Goal: Register for event/course

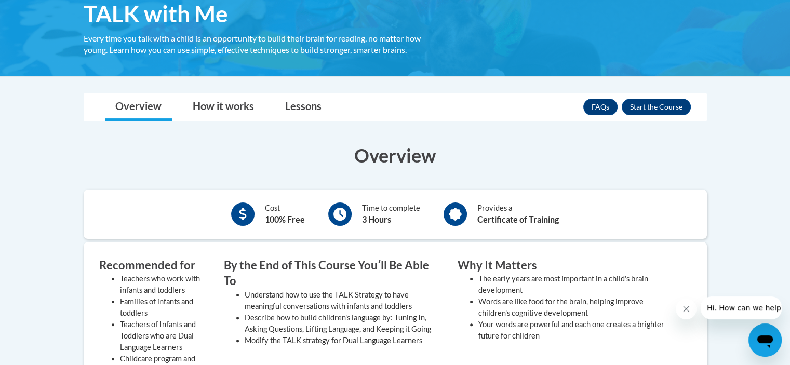
scroll to position [184, 0]
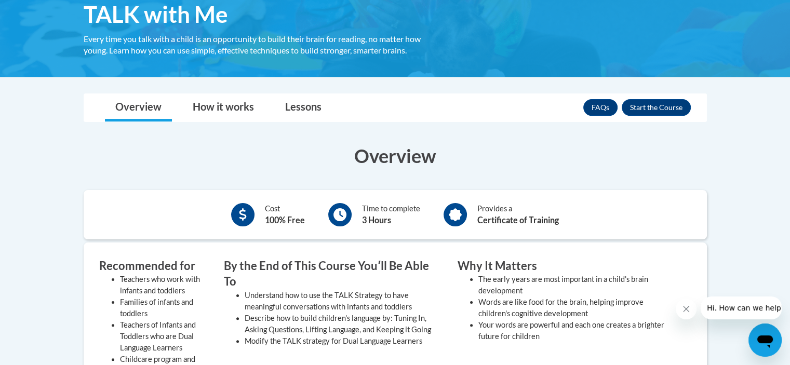
click at [751, 153] on body "This site uses cookies to help improve your learning experience. By continuing …" at bounding box center [395, 325] width 790 height 1018
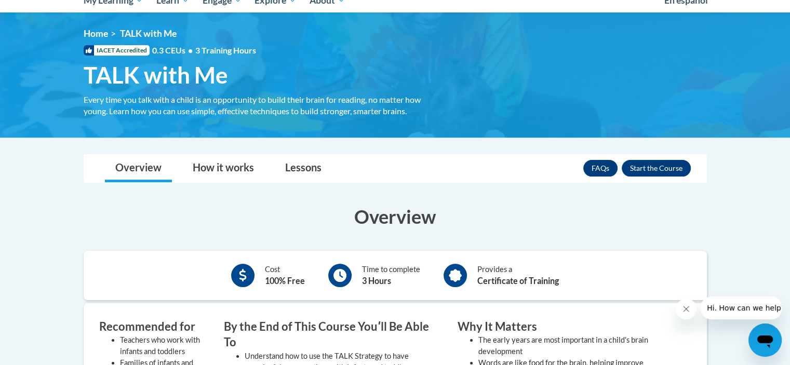
scroll to position [119, 0]
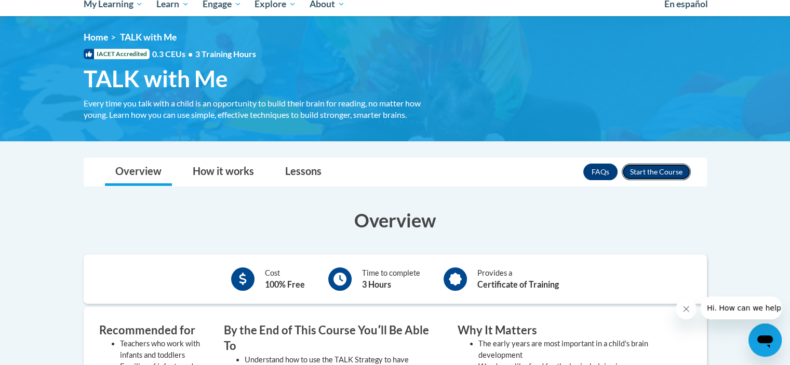
click at [667, 166] on button "Enroll" at bounding box center [655, 172] width 69 height 17
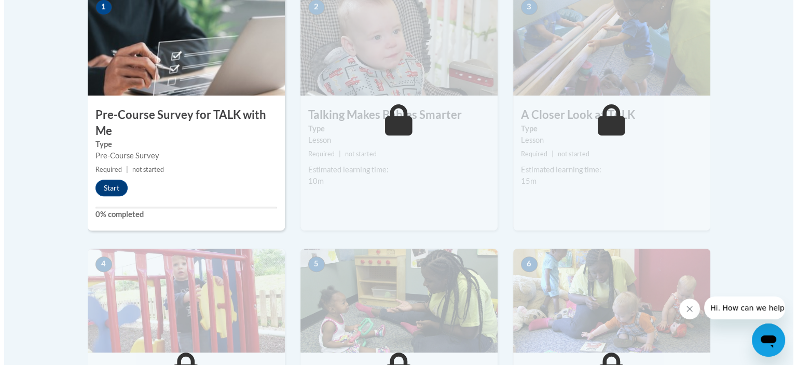
scroll to position [368, 0]
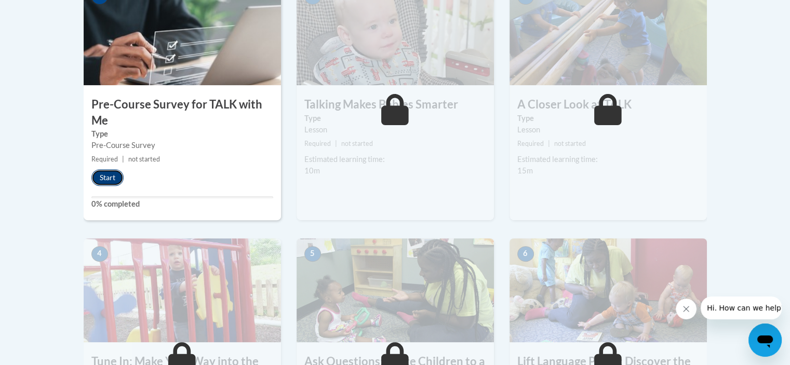
click at [111, 178] on button "Start" at bounding box center [107, 177] width 32 height 17
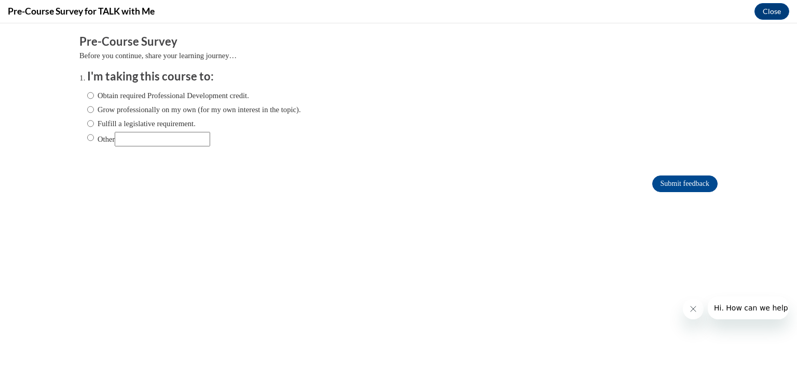
scroll to position [0, 0]
click at [87, 94] on input "Obtain required Professional Development credit." at bounding box center [90, 95] width 7 height 11
radio input "true"
click at [691, 308] on icon "Close message from company" at bounding box center [693, 309] width 8 height 8
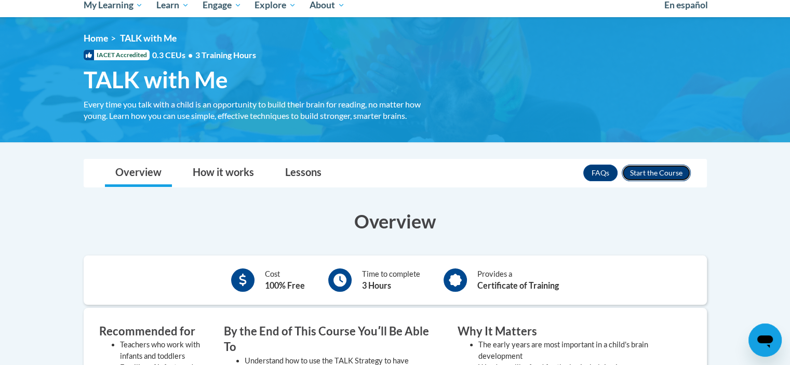
click at [656, 170] on button "Enroll" at bounding box center [655, 173] width 69 height 17
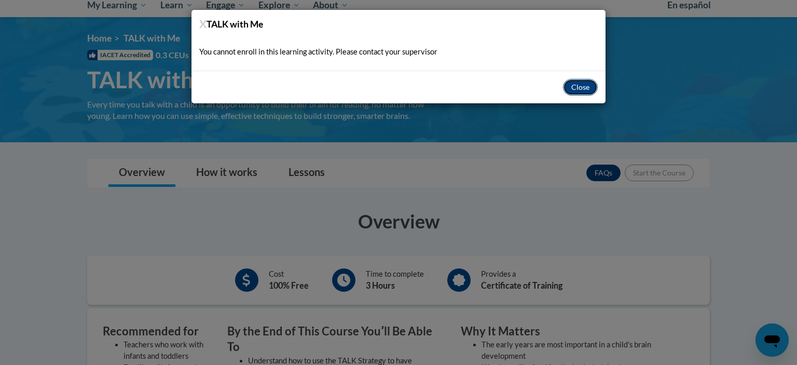
click at [585, 89] on button "Close" at bounding box center [580, 87] width 35 height 17
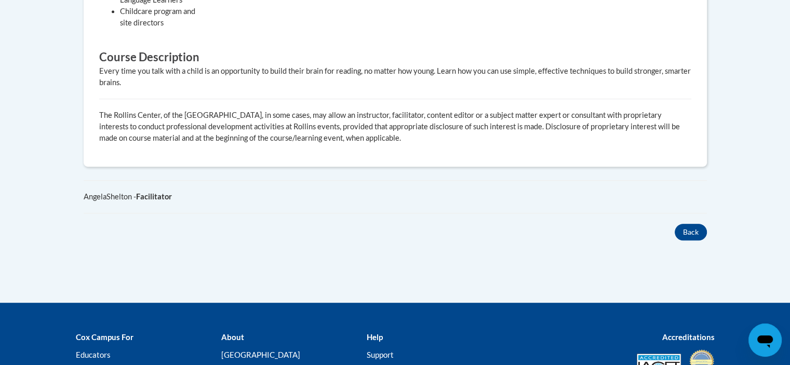
scroll to position [532, 0]
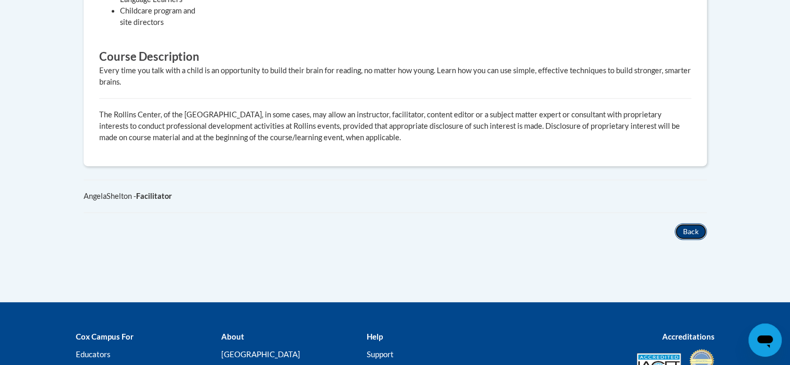
click at [687, 232] on button "Back" at bounding box center [690, 231] width 32 height 17
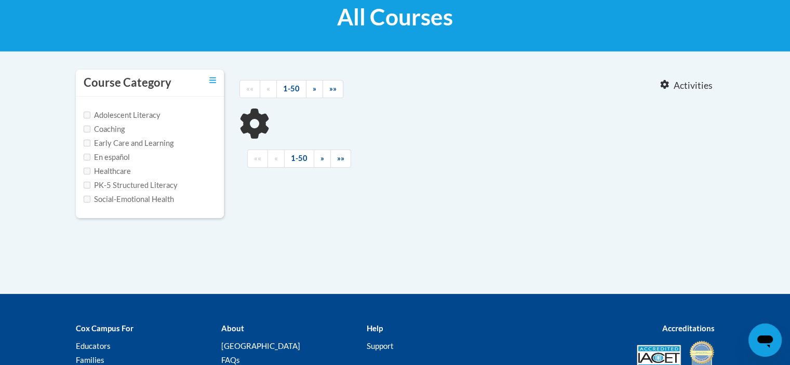
type input "Talk with me"
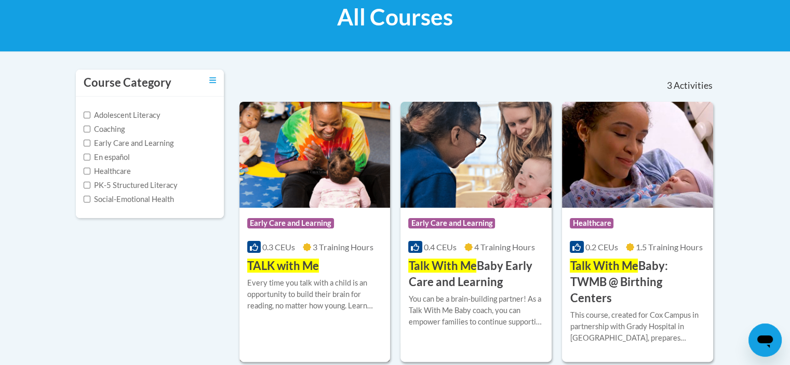
click at [295, 220] on span "Early Care and Learning" at bounding box center [290, 223] width 87 height 10
click at [266, 284] on div "Every time you talk with a child is an opportunity to build their brain for rea…" at bounding box center [314, 294] width 135 height 34
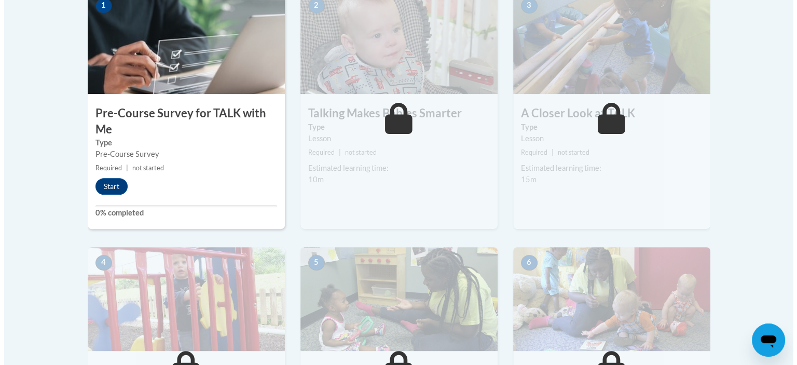
scroll to position [356, 0]
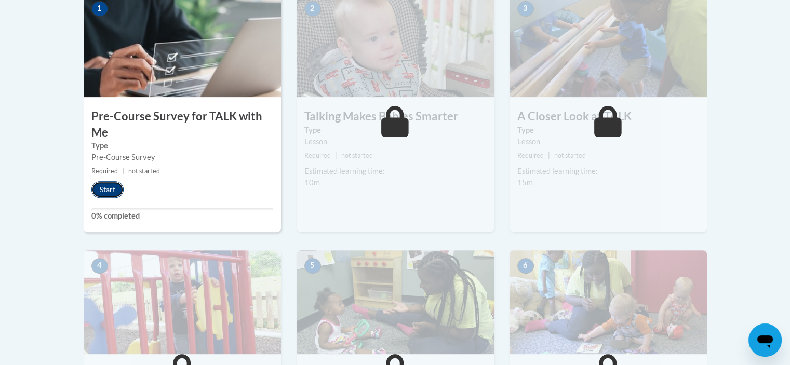
click at [98, 188] on button "Start" at bounding box center [107, 189] width 32 height 17
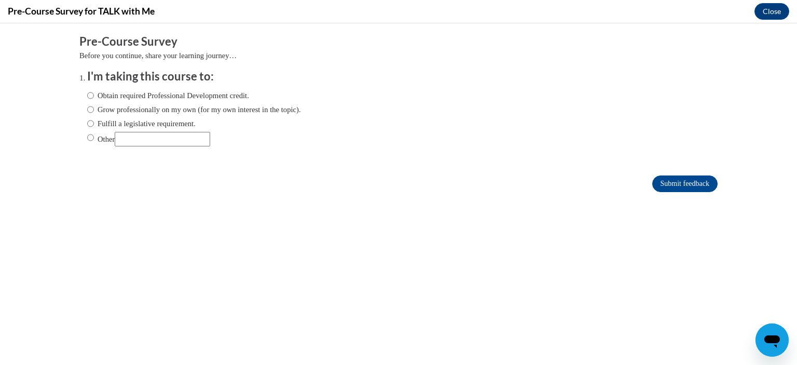
scroll to position [0, 0]
click at [87, 98] on input "Obtain required Professional Development credit." at bounding box center [90, 95] width 7 height 11
radio input "true"
click at [678, 187] on input "Submit feedback" at bounding box center [685, 183] width 65 height 17
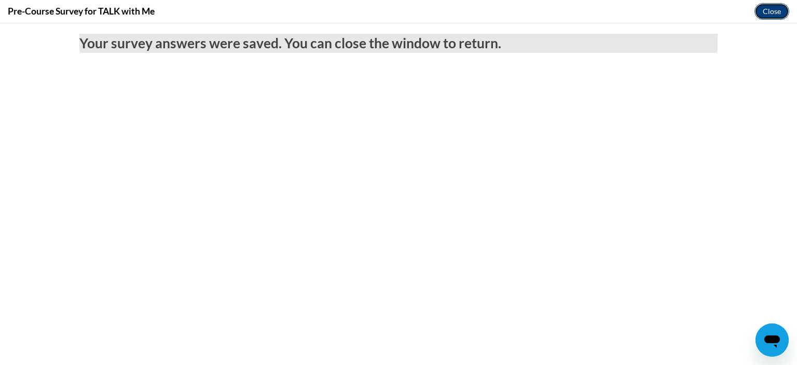
click at [766, 9] on button "Close" at bounding box center [772, 11] width 35 height 17
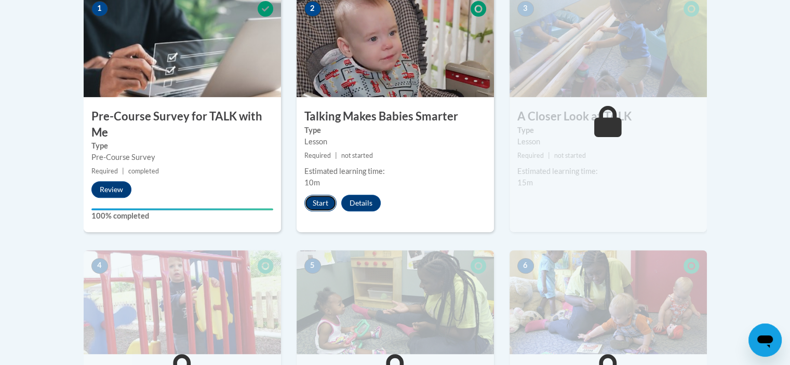
click at [320, 202] on button "Start" at bounding box center [320, 203] width 32 height 17
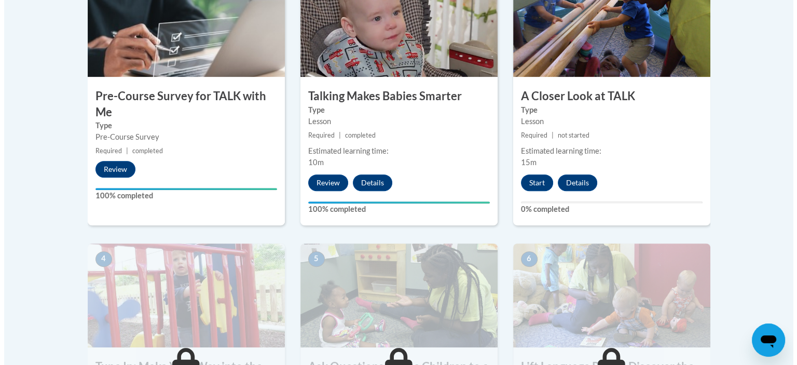
scroll to position [376, 0]
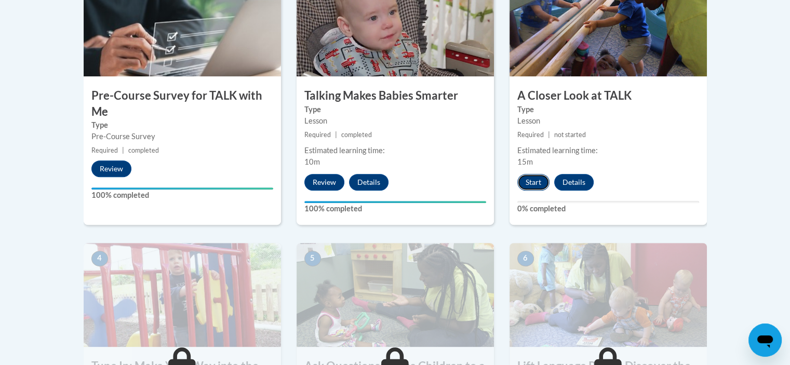
click at [535, 180] on button "Start" at bounding box center [533, 182] width 32 height 17
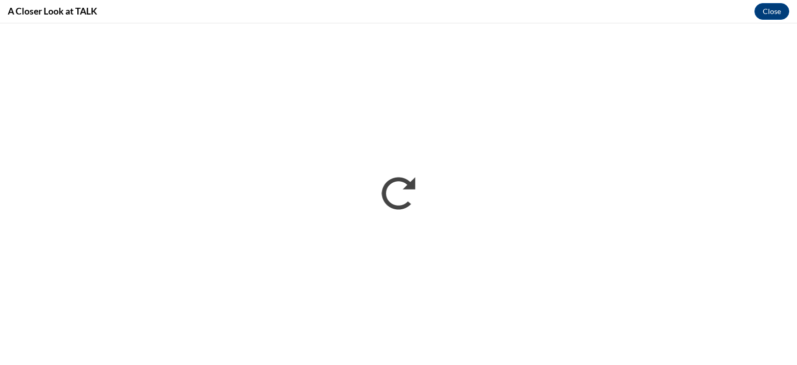
scroll to position [0, 0]
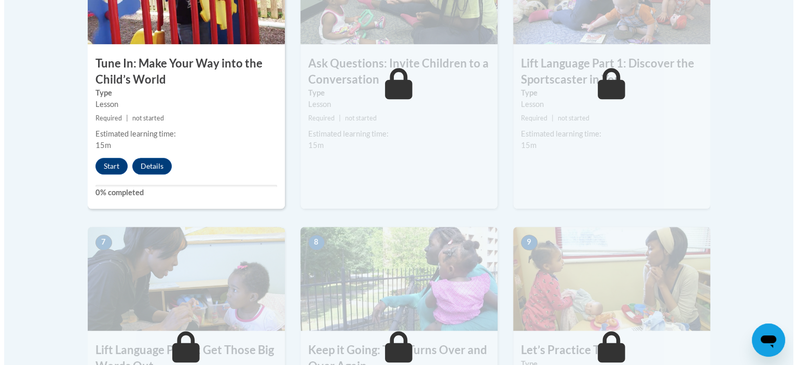
scroll to position [696, 0]
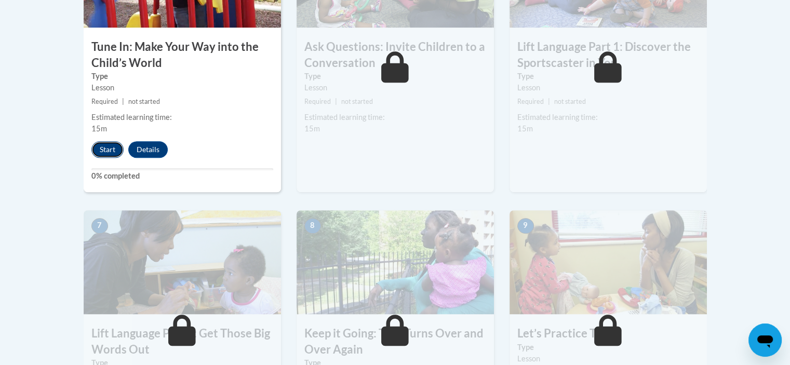
click at [104, 151] on button "Start" at bounding box center [107, 149] width 32 height 17
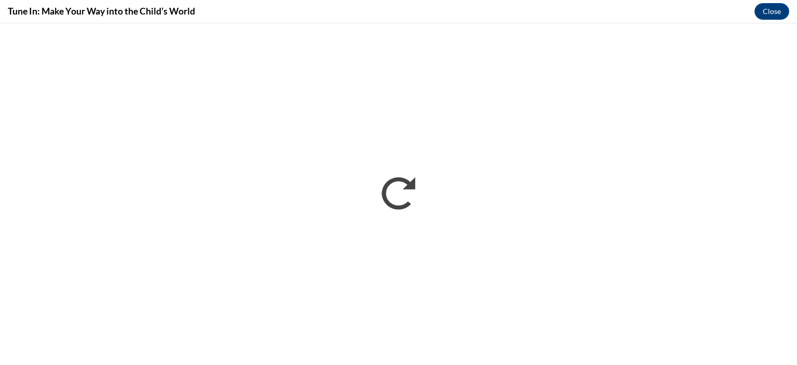
scroll to position [0, 0]
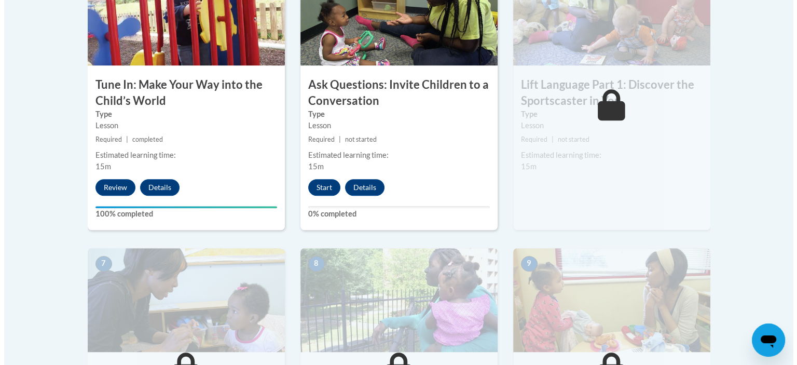
scroll to position [657, 0]
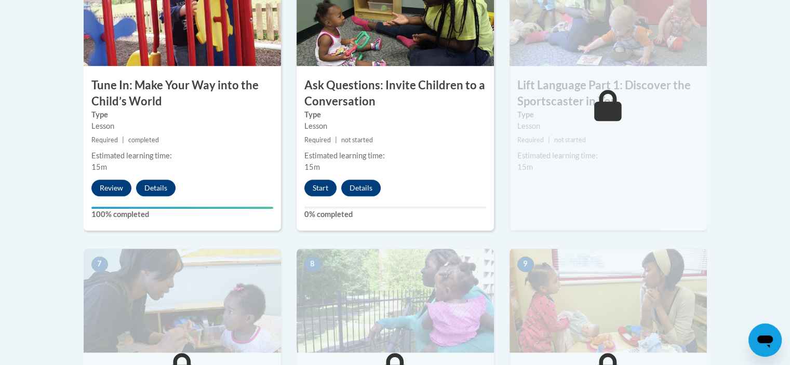
click at [556, 185] on div "6 Lift Language Part 1: Discover the Sportscaster in You Type Lesson Required |…" at bounding box center [607, 96] width 197 height 268
click at [322, 188] on button "Start" at bounding box center [320, 188] width 32 height 17
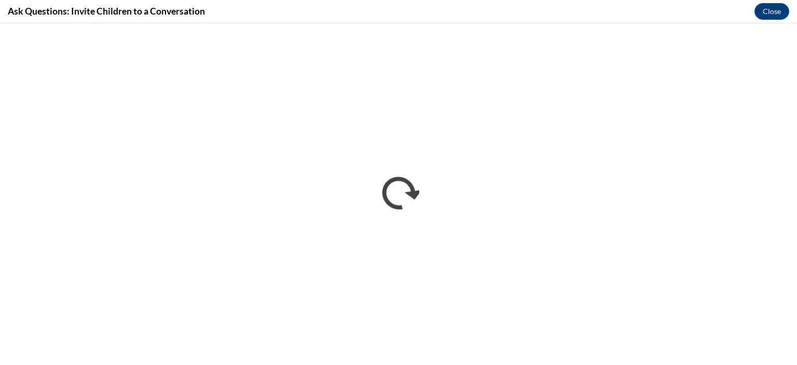
scroll to position [0, 0]
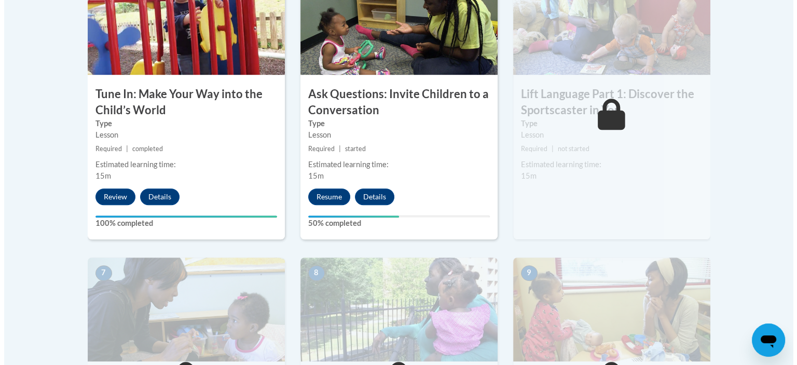
scroll to position [619, 0]
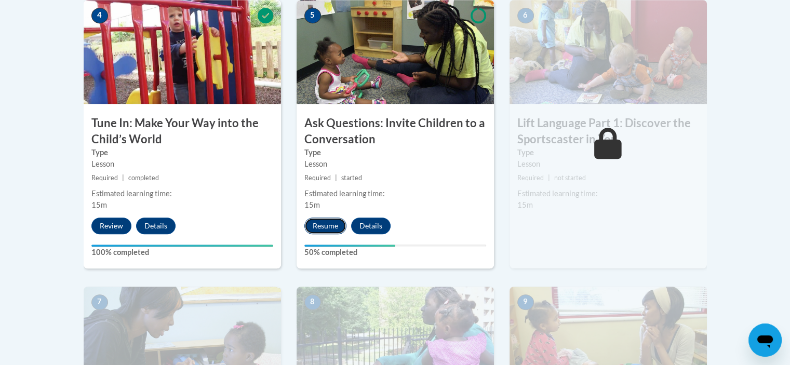
click at [318, 224] on button "Resume" at bounding box center [325, 226] width 42 height 17
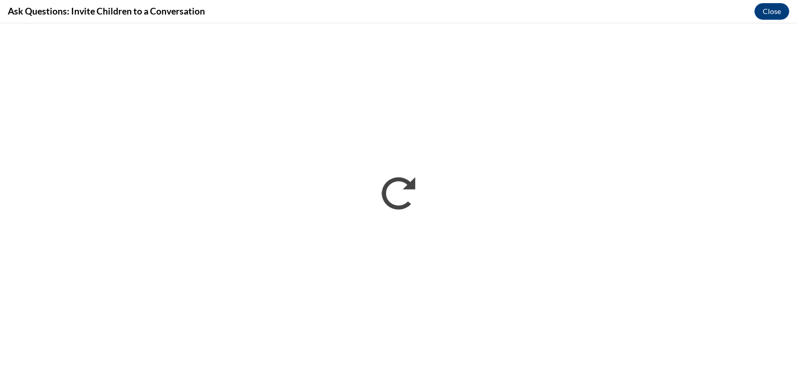
scroll to position [0, 0]
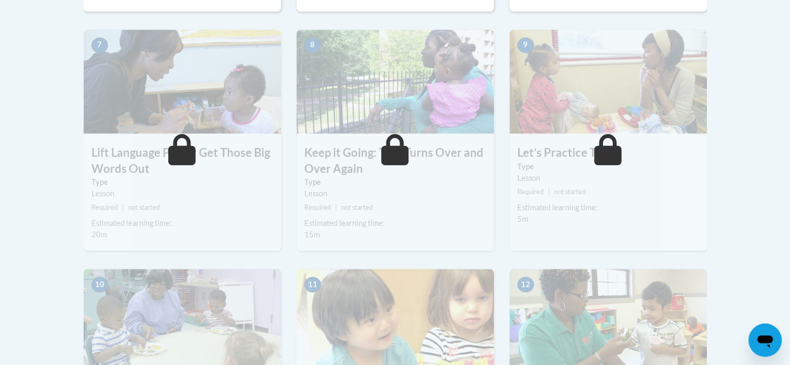
scroll to position [849, 0]
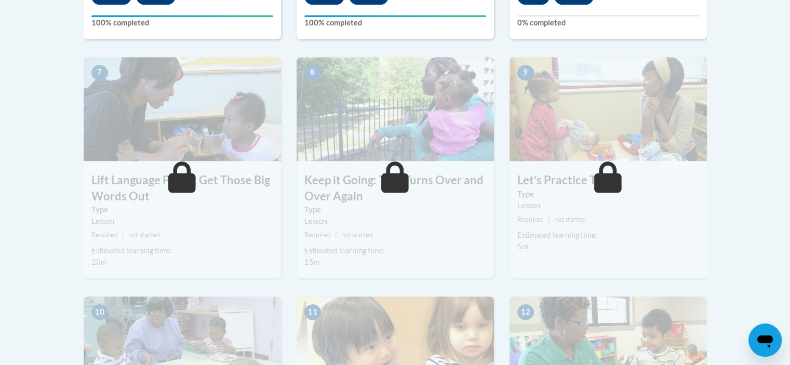
click at [181, 182] on icon at bounding box center [182, 176] width 28 height 31
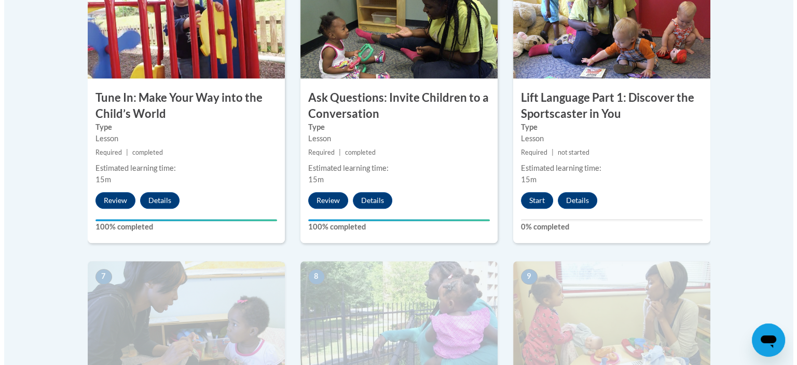
scroll to position [617, 0]
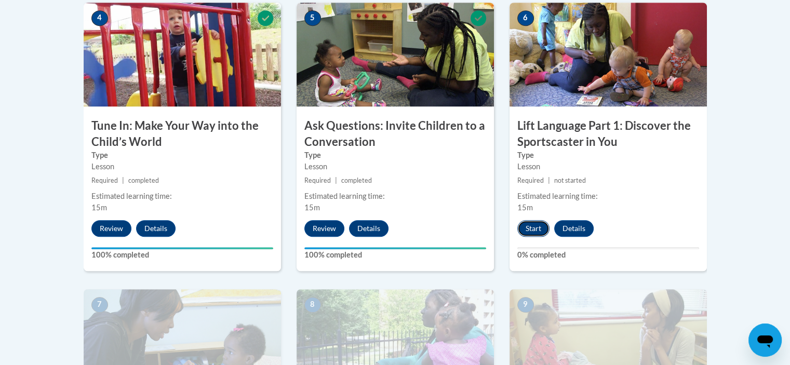
click at [531, 224] on button "Start" at bounding box center [533, 228] width 32 height 17
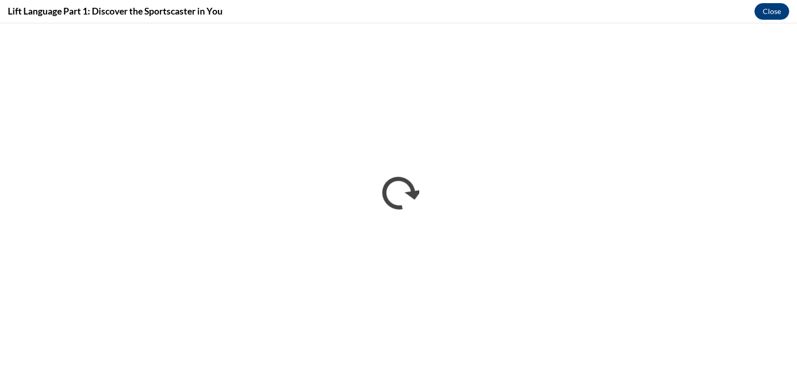
scroll to position [0, 0]
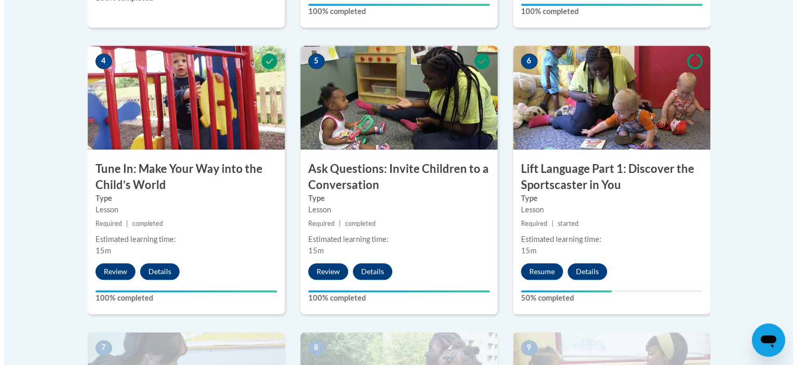
scroll to position [575, 0]
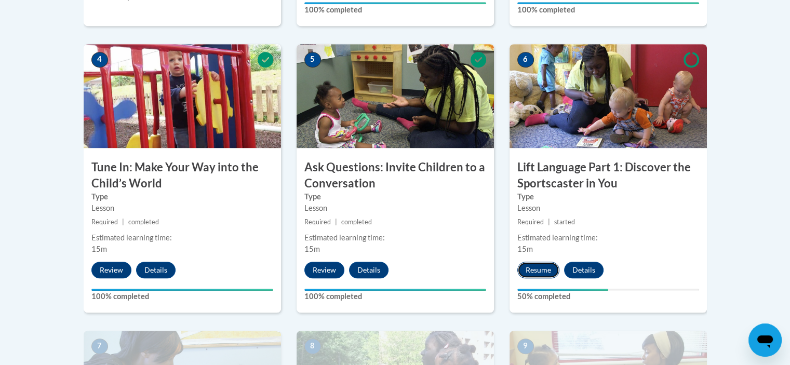
click at [546, 267] on button "Resume" at bounding box center [538, 270] width 42 height 17
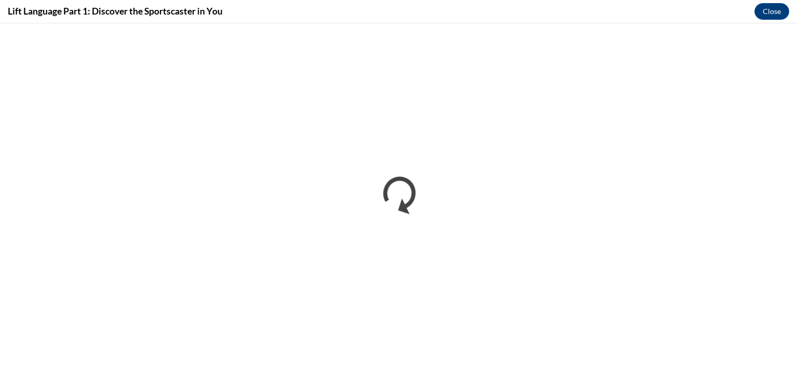
scroll to position [0, 0]
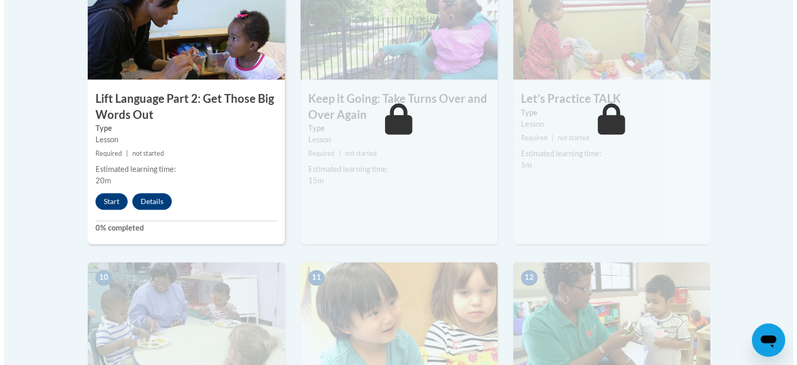
scroll to position [909, 0]
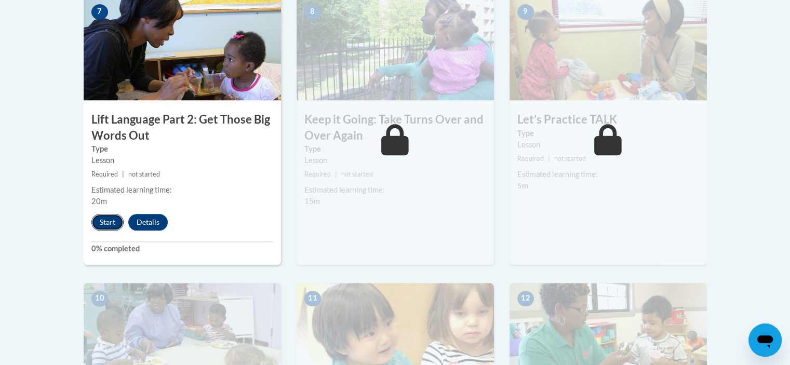
click at [100, 220] on button "Start" at bounding box center [107, 222] width 32 height 17
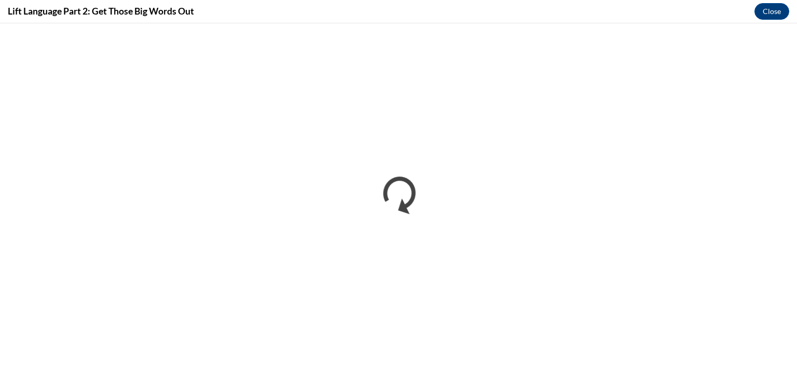
scroll to position [0, 0]
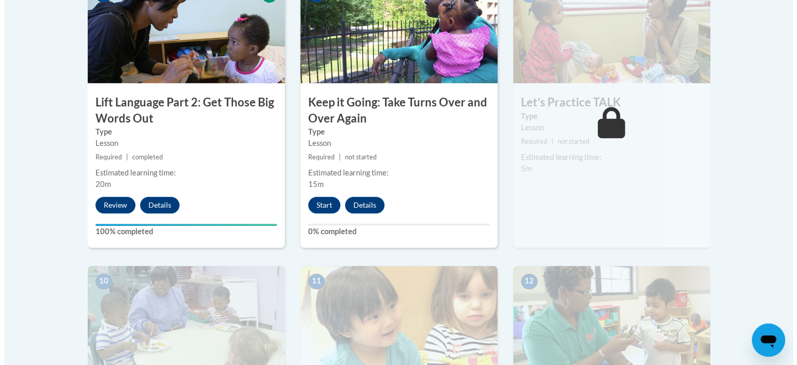
scroll to position [923, 0]
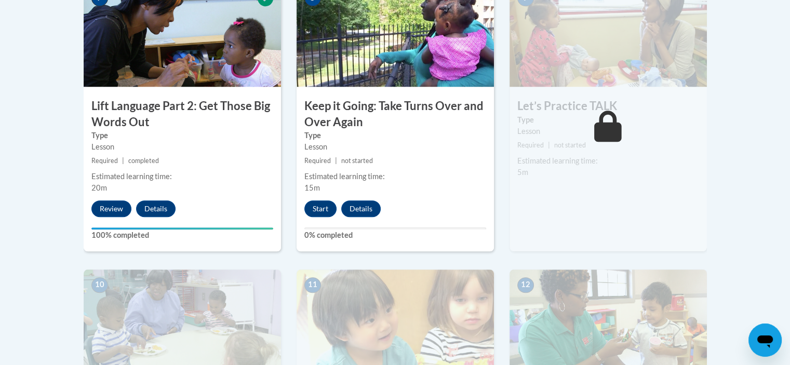
click at [558, 173] on div "Estimated learning time: 5m" at bounding box center [607, 166] width 197 height 23
click at [300, 198] on div "8 Keep it Going: Take Turns Over and Over Again Type Lesson Required | not star…" at bounding box center [394, 117] width 197 height 268
click at [321, 203] on button "Start" at bounding box center [320, 208] width 32 height 17
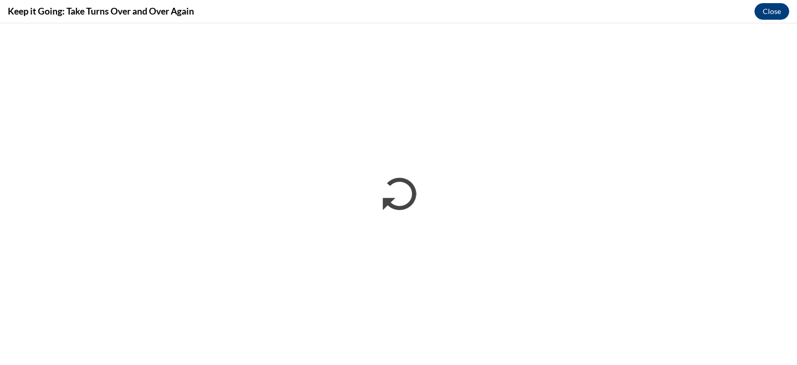
scroll to position [0, 0]
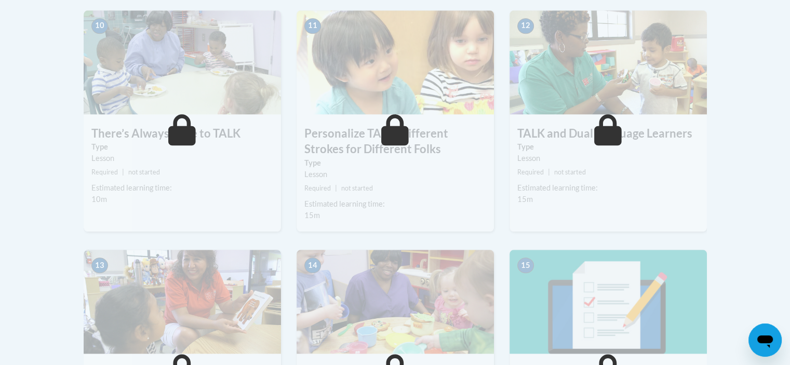
scroll to position [1205, 0]
